Goal: Find specific page/section: Find specific page/section

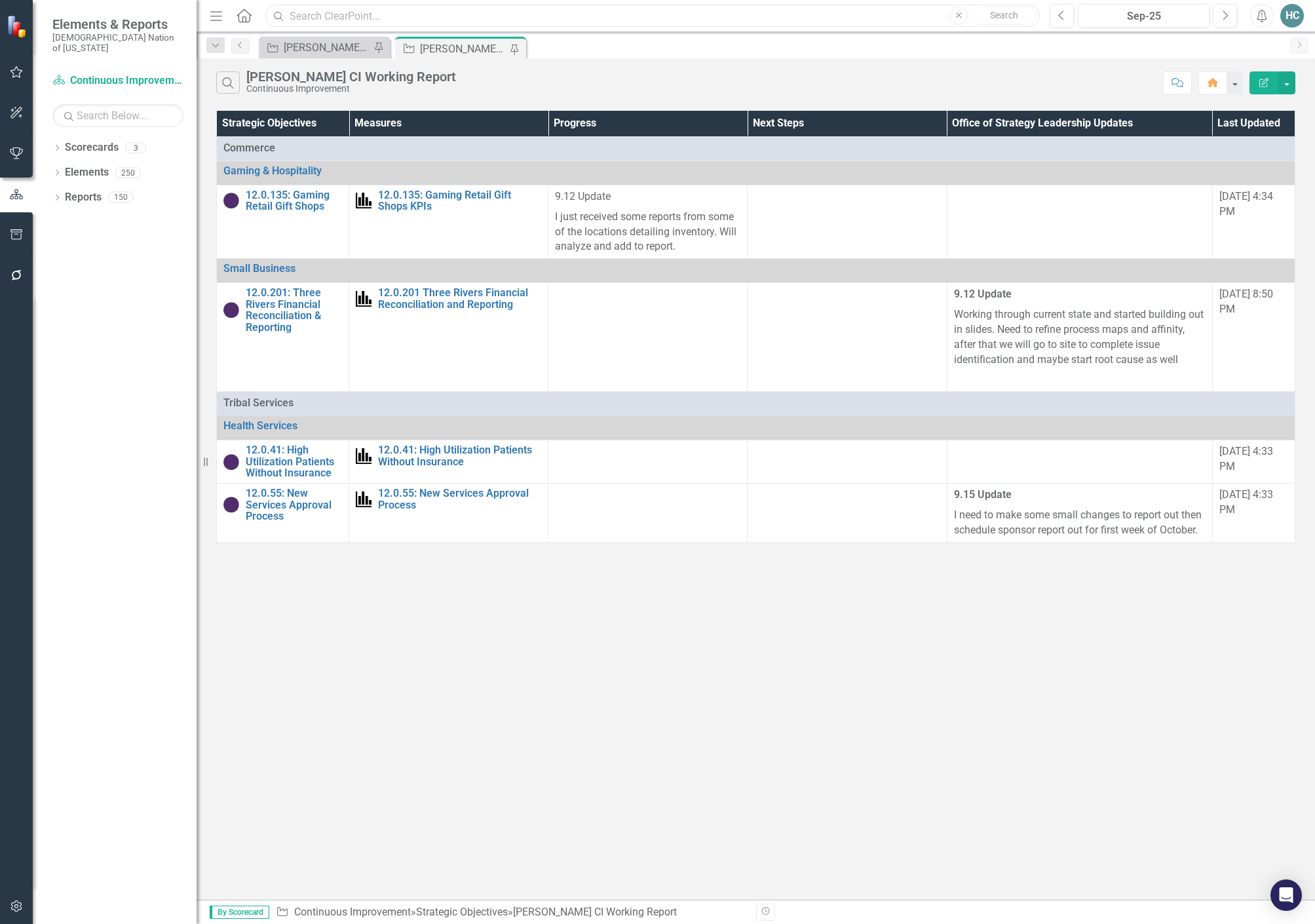
click at [478, 10] on input "text" at bounding box center [652, 16] width 774 height 23
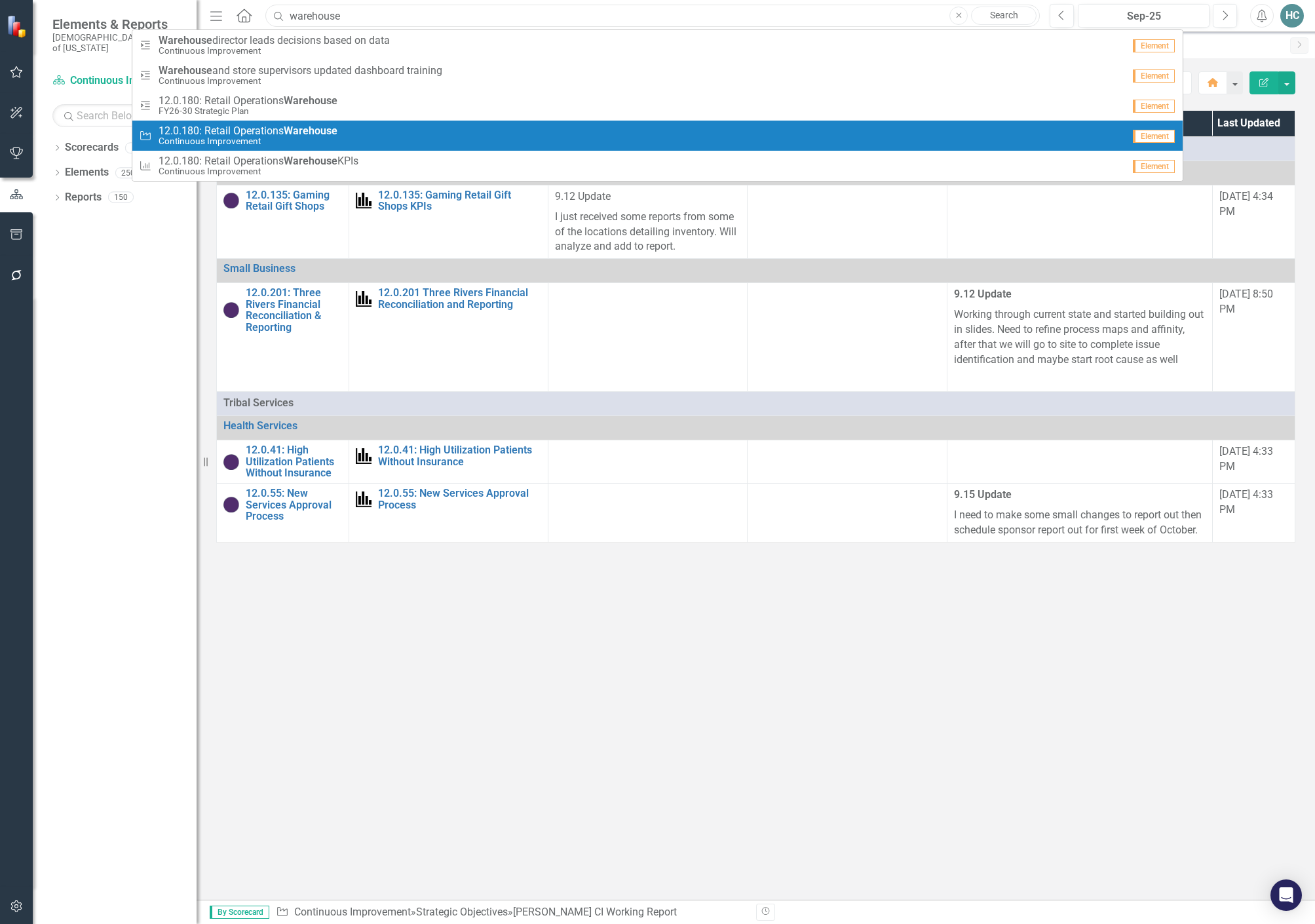
type input "warehouse"
click at [334, 135] on strong "Warehouse" at bounding box center [311, 131] width 54 height 12
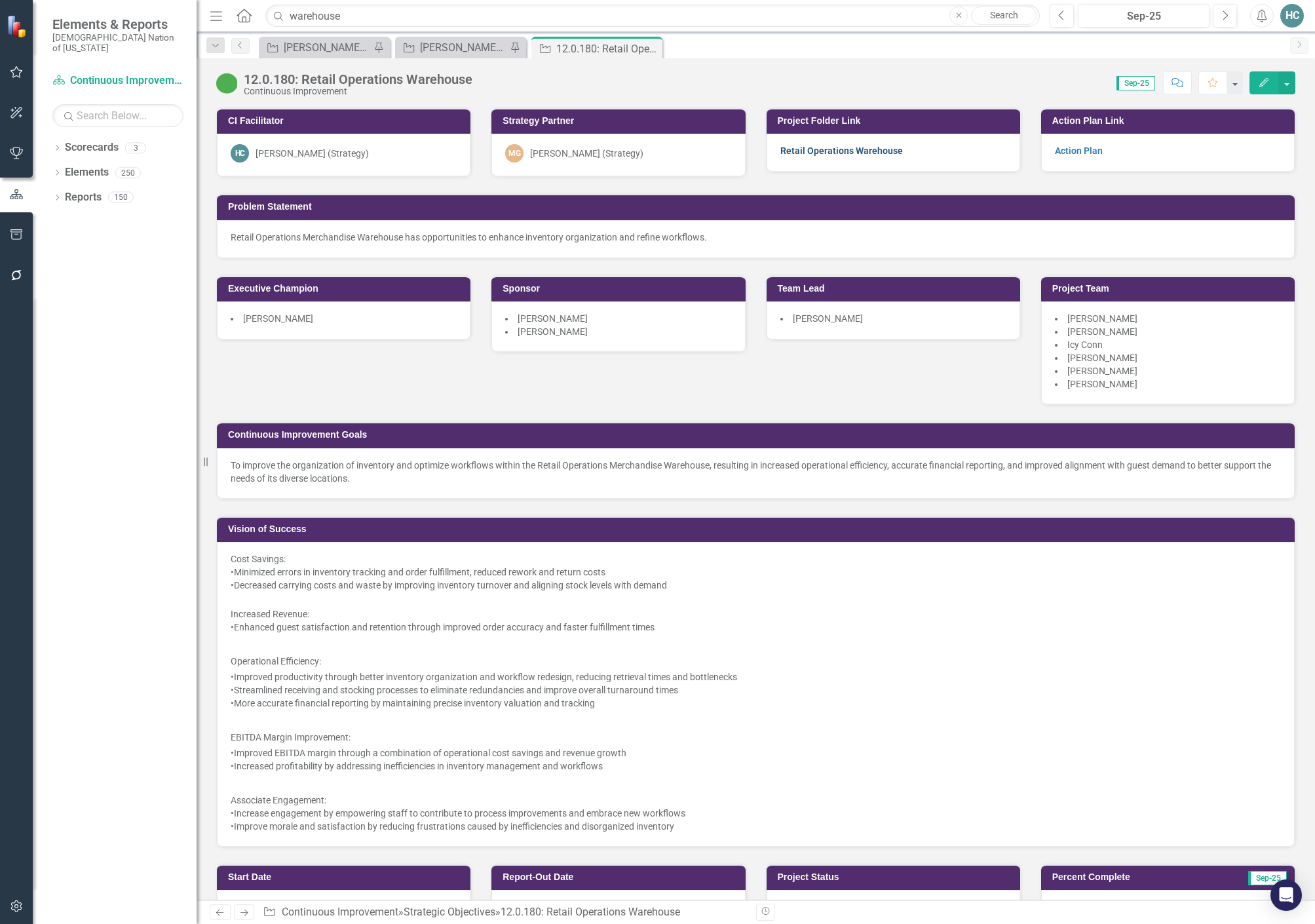
click at [835, 152] on link "Retail Operations Warehouse" at bounding box center [841, 150] width 123 height 10
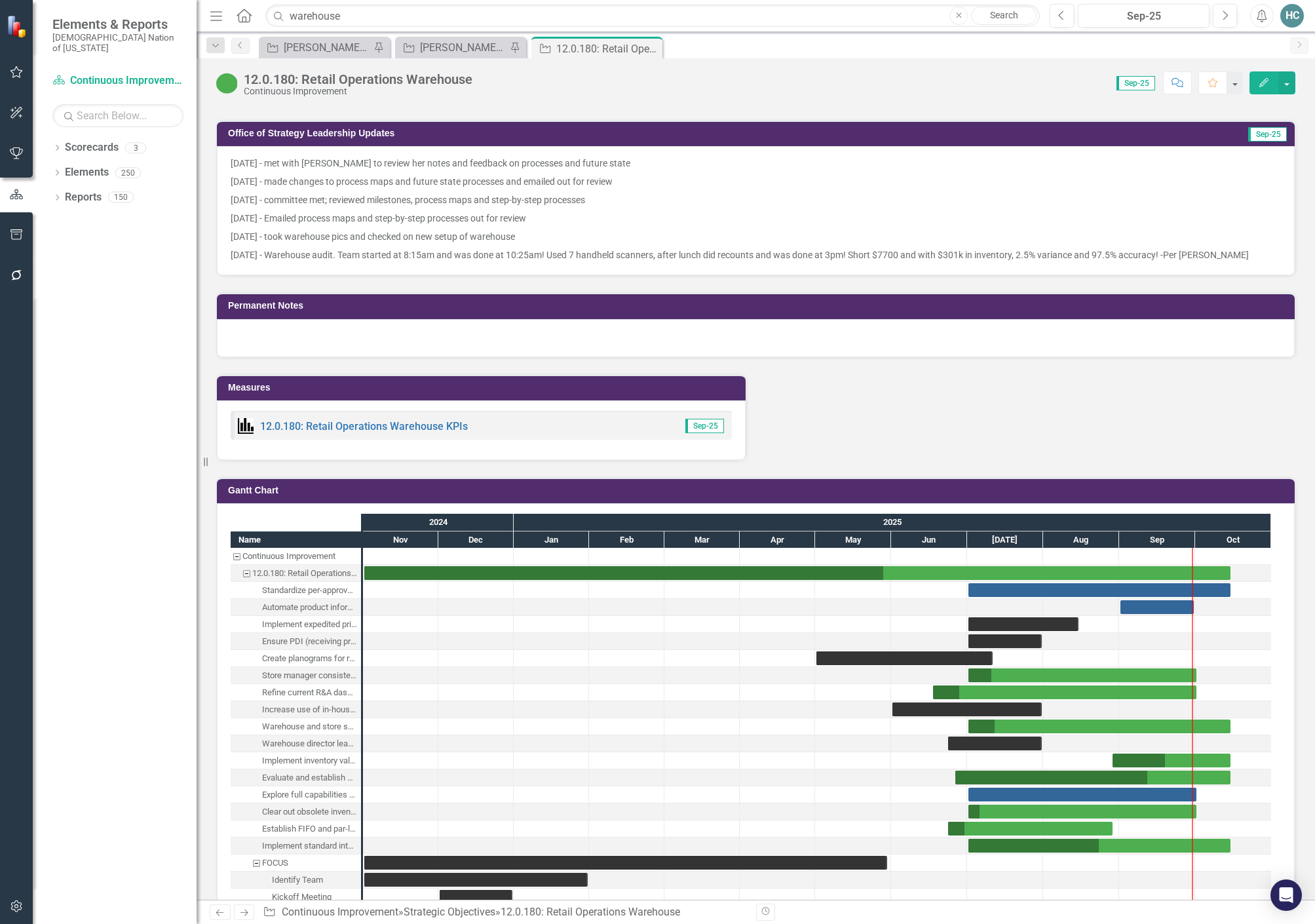
scroll to position [1179, 0]
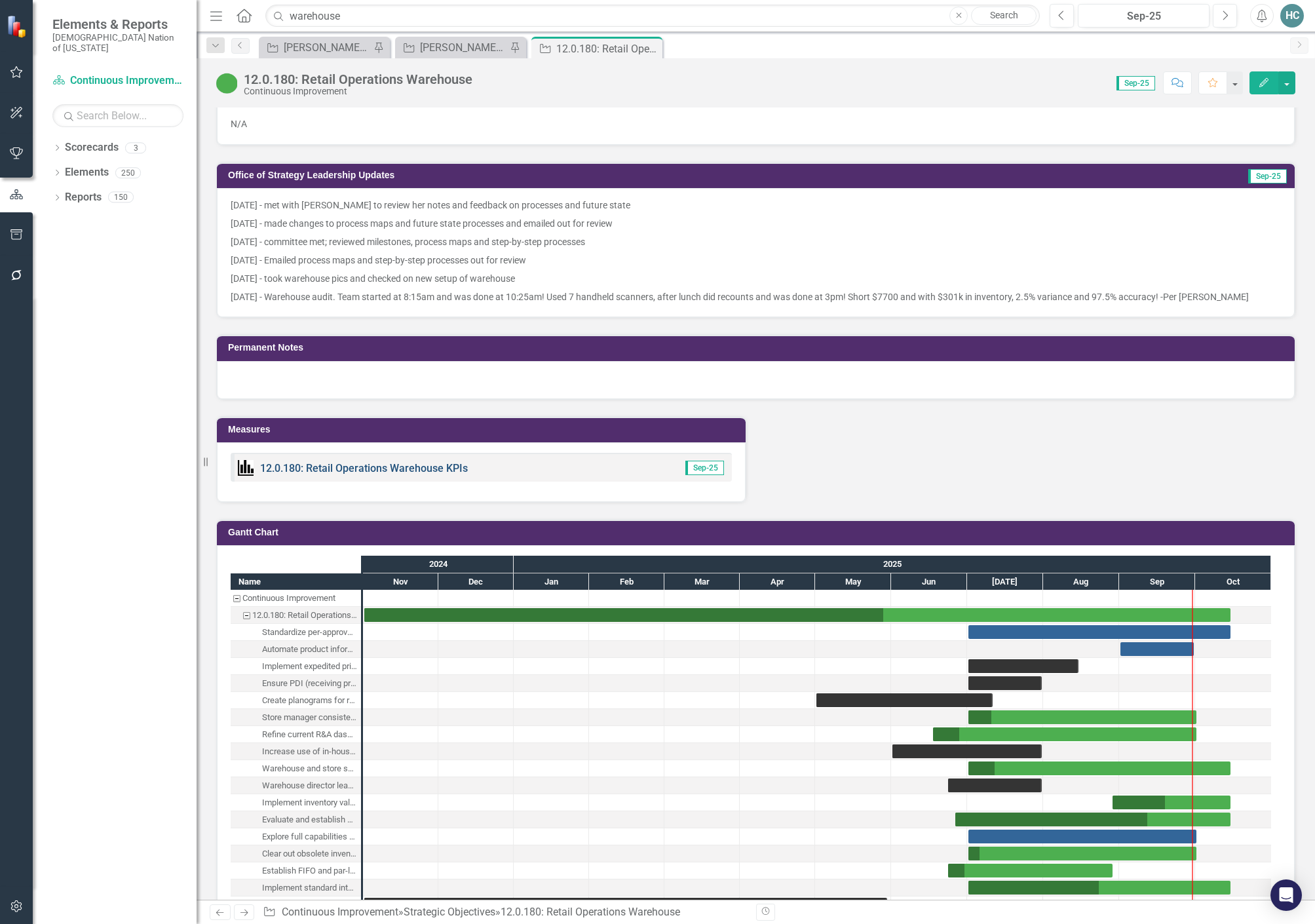
click at [366, 466] on link "12.0.180: Retail Operations Warehouse KPIs" at bounding box center [364, 468] width 208 height 12
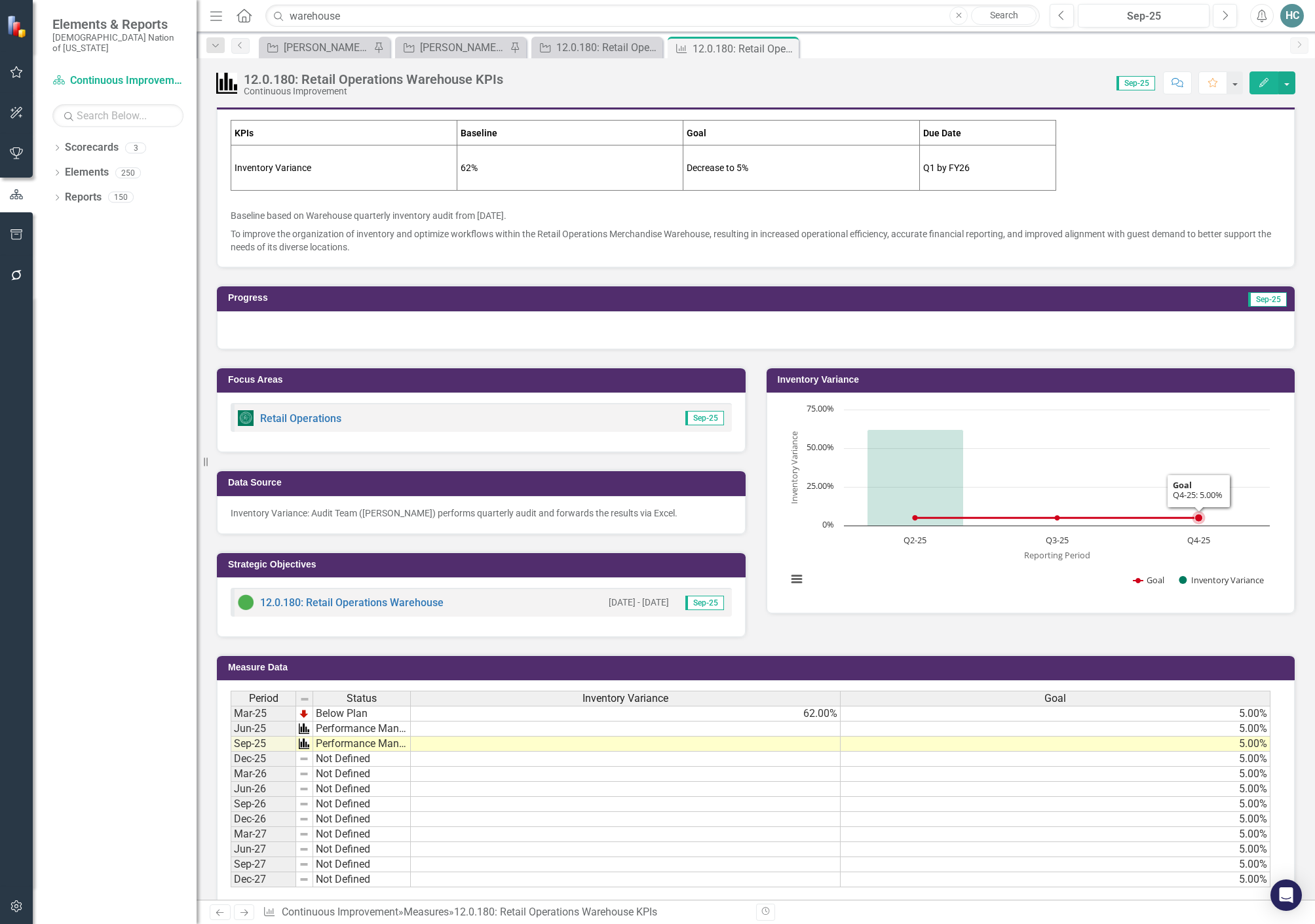
scroll to position [46, 0]
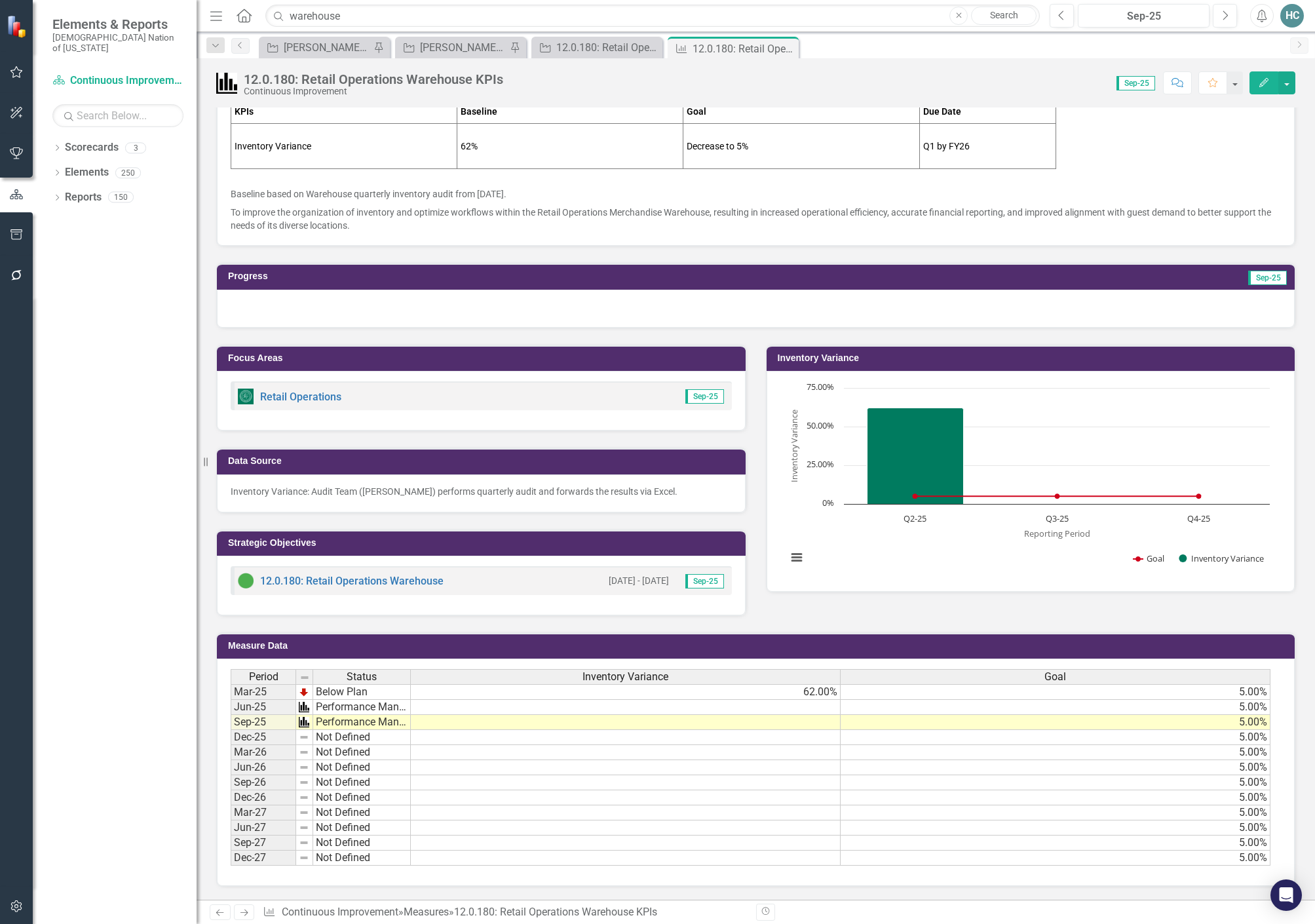
click at [833, 712] on td at bounding box center [626, 707] width 430 height 15
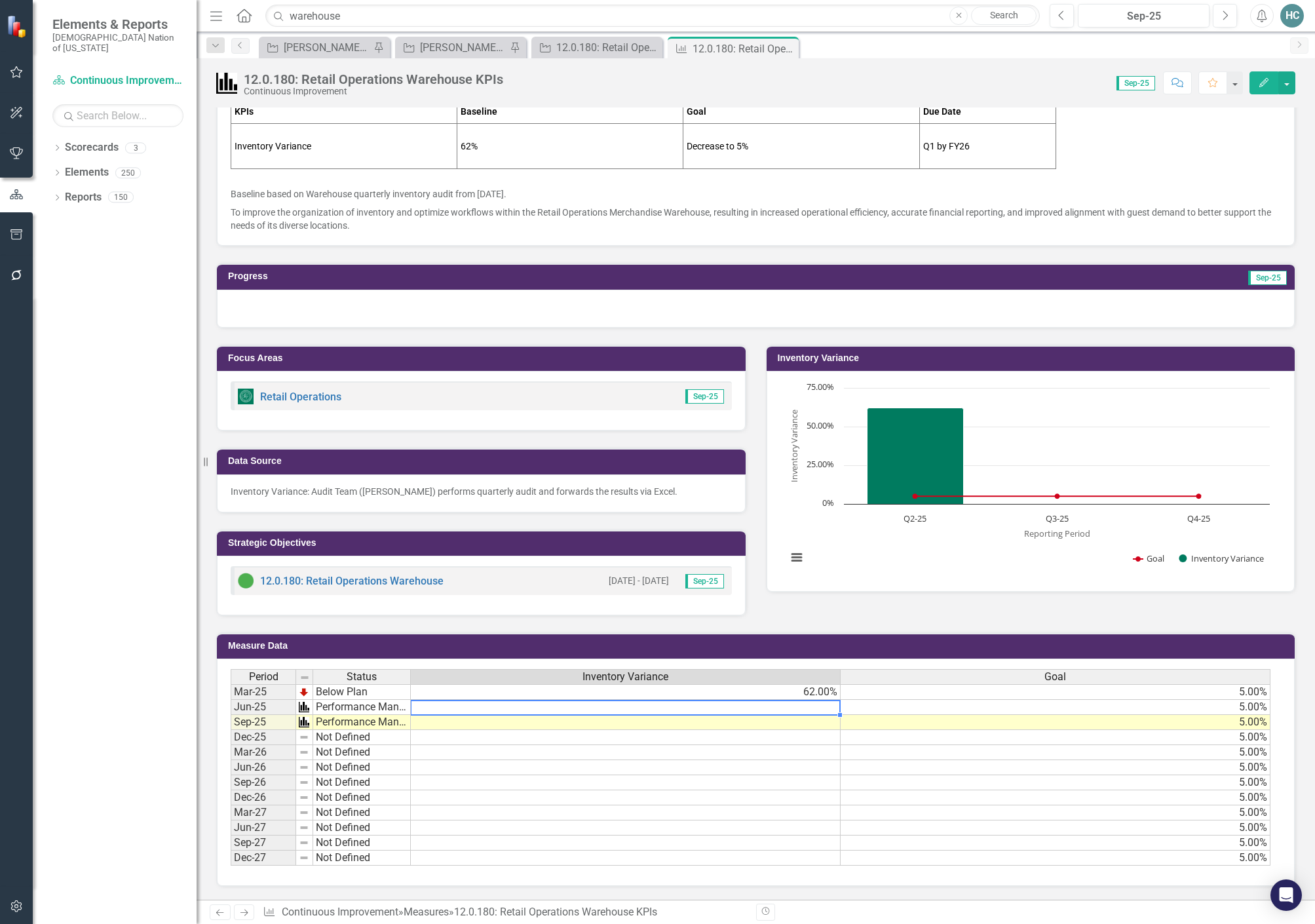
click at [832, 724] on td at bounding box center [626, 722] width 430 height 15
